Goal: Information Seeking & Learning: Stay updated

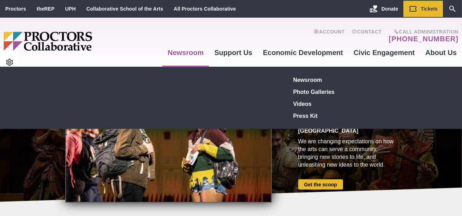
click at [184, 56] on link "Newsroom" at bounding box center [185, 52] width 47 height 19
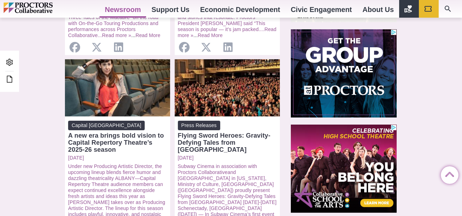
scroll to position [487, 0]
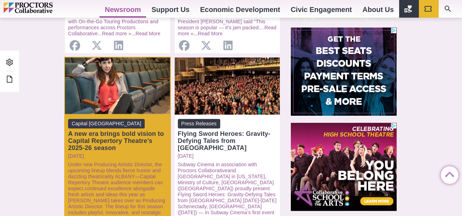
click at [145, 134] on div "A new era brings bold vision to Capital Repertory Theatre’s 2025-26 season" at bounding box center [117, 140] width 99 height 21
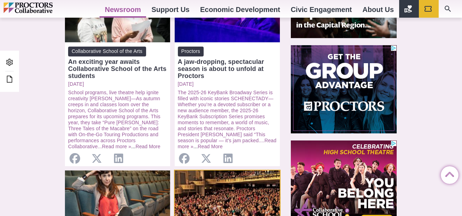
scroll to position [371, 0]
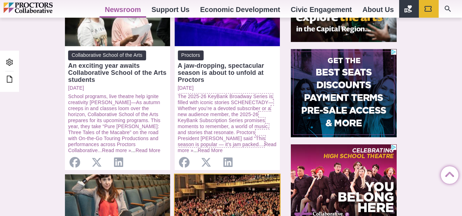
click at [202, 106] on link "The 2025-26 KeyBank Broadway Series is filled with iconic stories SCHENECTADY—W…" at bounding box center [226, 120] width 96 height 54
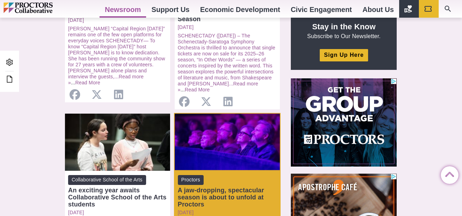
scroll to position [244, 0]
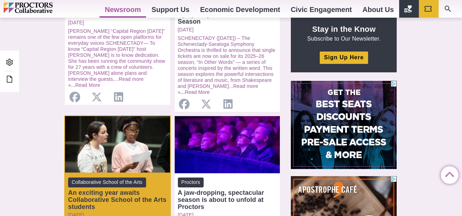
click at [118, 148] on div "Open: An exciting year awaits Collaborative School of the Arts students" at bounding box center [117, 144] width 105 height 57
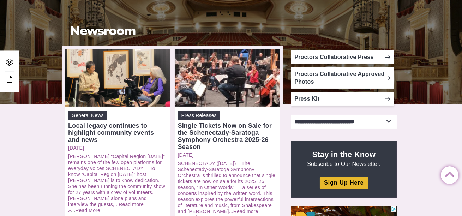
scroll to position [116, 0]
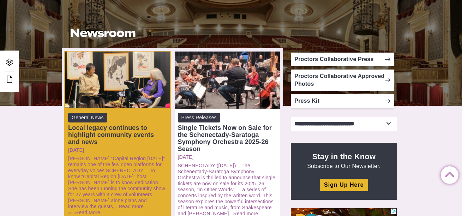
click at [147, 136] on div "Local legacy continues to highlight community events and news" at bounding box center [117, 134] width 99 height 21
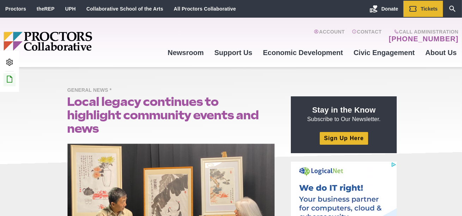
click at [6, 81] on icon at bounding box center [9, 79] width 8 height 8
